Goal: Book appointment/travel/reservation

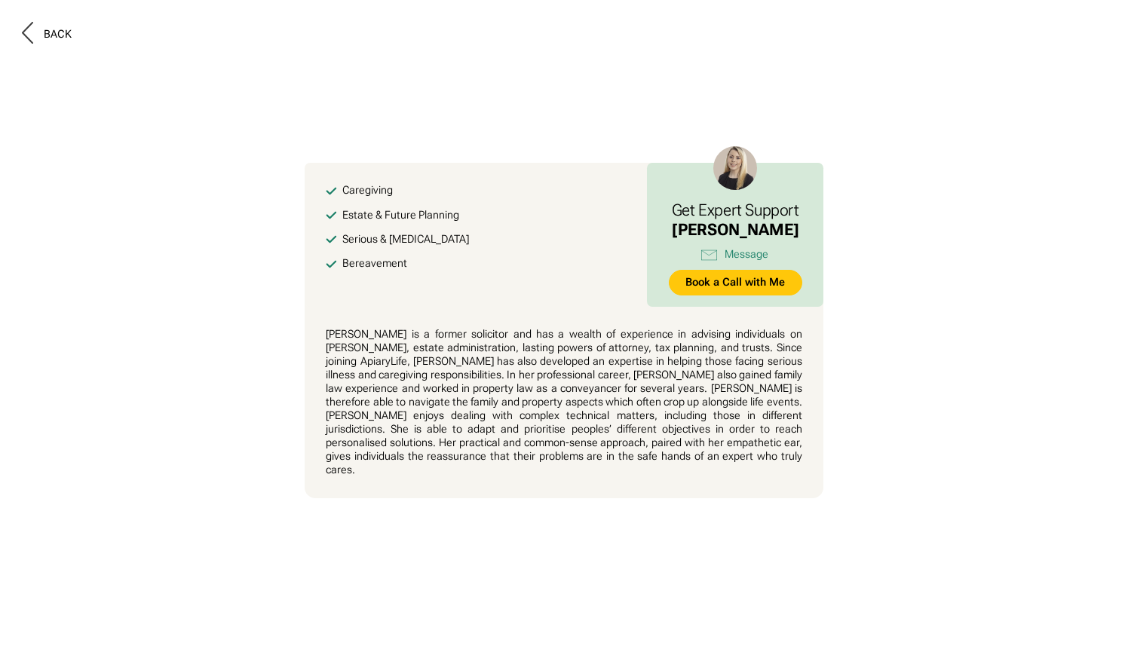
click at [179, 419] on button at bounding box center [564, 330] width 1128 height 661
click at [857, 466] on button at bounding box center [564, 330] width 1128 height 661
